Goal: Task Accomplishment & Management: Use online tool/utility

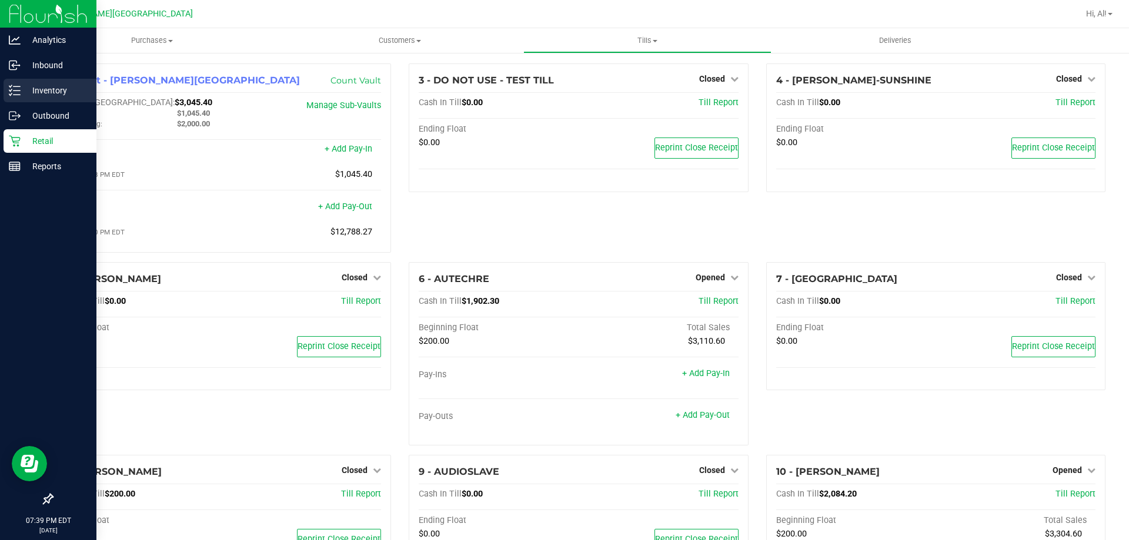
click at [44, 96] on p "Inventory" at bounding box center [56, 91] width 71 height 14
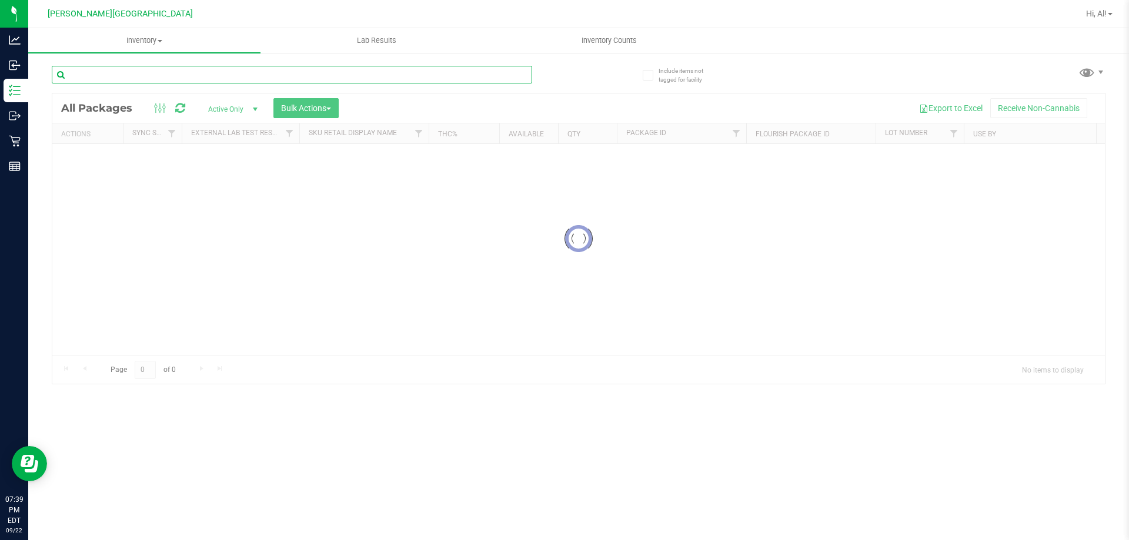
click at [216, 69] on input "text" at bounding box center [292, 75] width 480 height 18
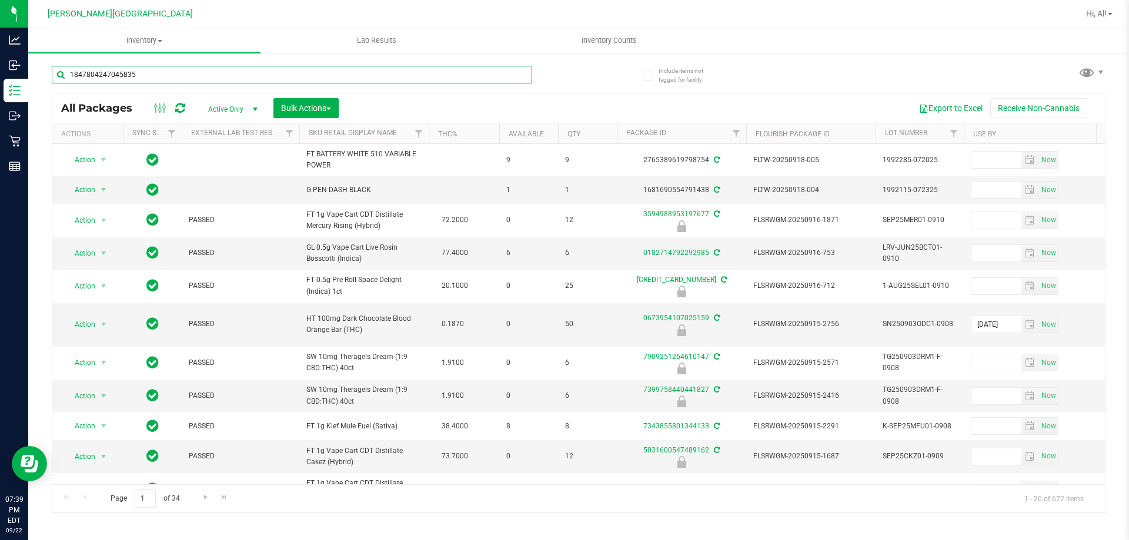
type input "1847804247045835"
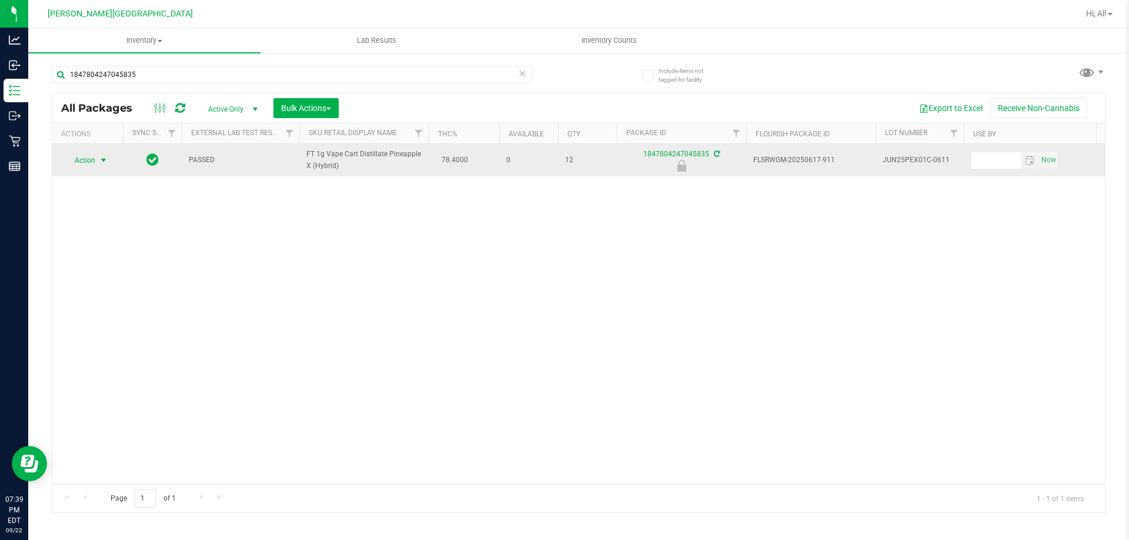
click at [99, 158] on span "select" at bounding box center [103, 160] width 9 height 9
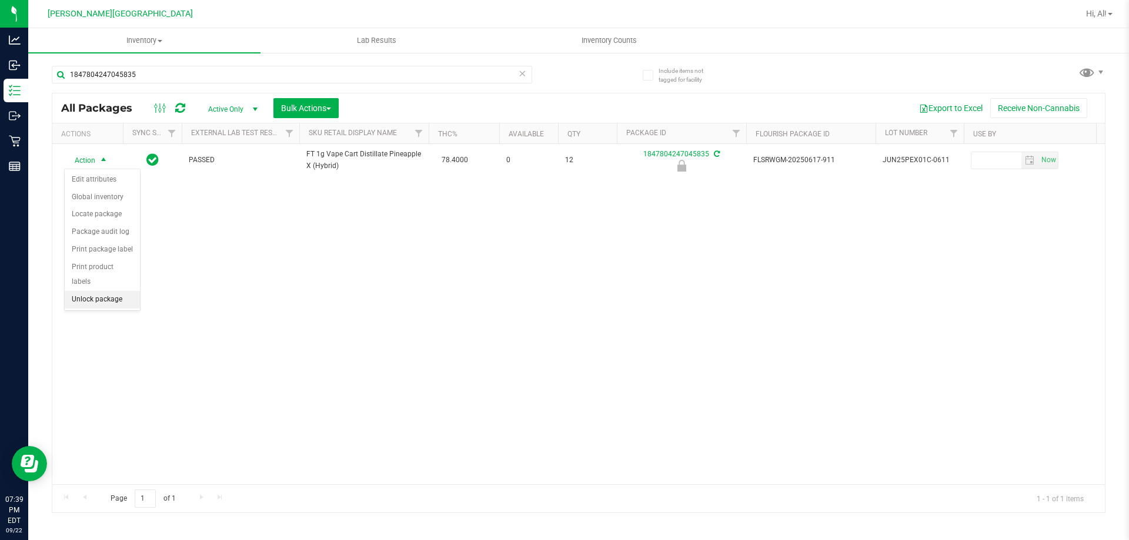
click at [111, 291] on li "Unlock package" at bounding box center [102, 300] width 75 height 18
